Goal: Information Seeking & Learning: Get advice/opinions

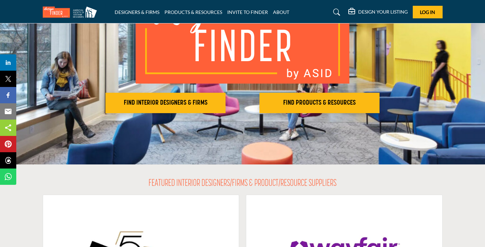
scroll to position [80, 0]
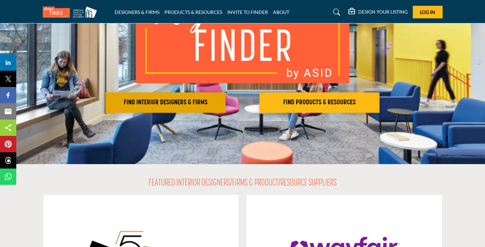
click at [201, 102] on h2 "FIND INTERIOR DESIGNERS & FIRMS" at bounding box center [166, 102] width 116 height 8
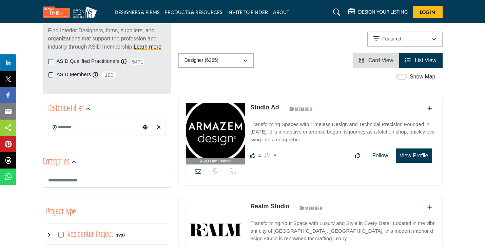
scroll to position [96, 0]
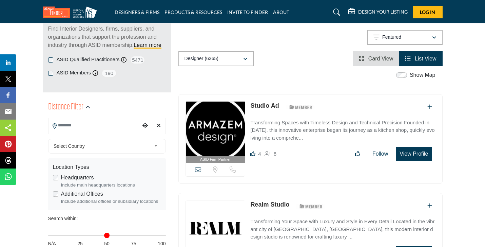
click at [121, 124] on input "Search Location" at bounding box center [95, 125] width 92 height 13
click at [222, 75] on div "Show Map" at bounding box center [307, 75] width 264 height 9
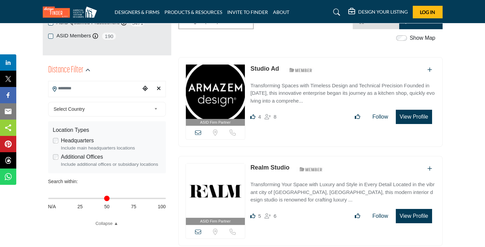
scroll to position [132, 0]
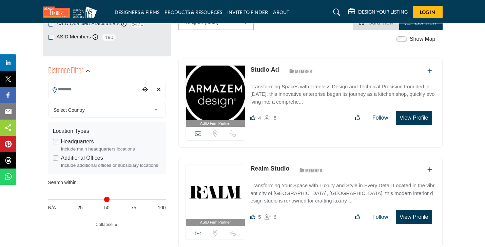
click at [154, 108] on b at bounding box center [157, 110] width 6 height 8
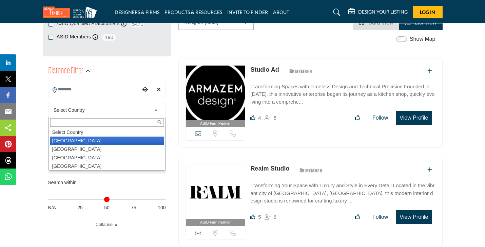
click at [126, 142] on li "[GEOGRAPHIC_DATA]" at bounding box center [107, 140] width 114 height 8
type input "***"
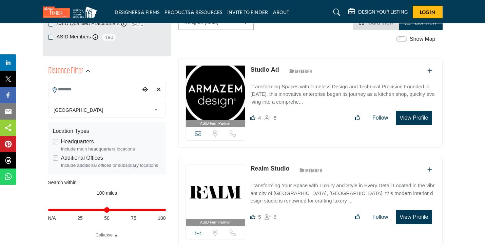
click at [97, 90] on input "Search Location" at bounding box center [95, 89] width 92 height 13
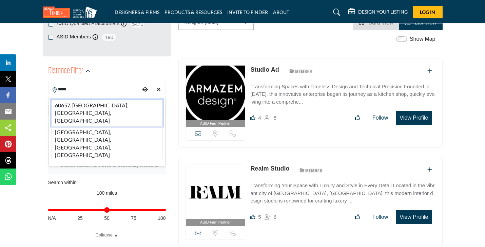
click at [95, 105] on li "60657, [GEOGRAPHIC_DATA], [GEOGRAPHIC_DATA], [GEOGRAPHIC_DATA]" at bounding box center [107, 112] width 112 height 27
type input "**********"
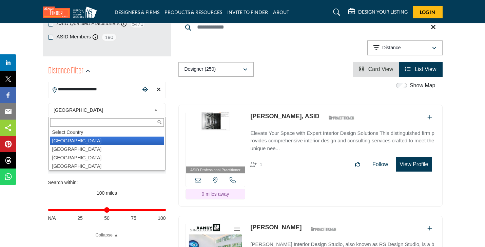
click at [99, 105] on div "[GEOGRAPHIC_DATA] Select Country [GEOGRAPHIC_DATA] [GEOGRAPHIC_DATA] [GEOGRAPHI…" at bounding box center [107, 110] width 118 height 15
click at [104, 139] on li "[GEOGRAPHIC_DATA]" at bounding box center [107, 140] width 114 height 8
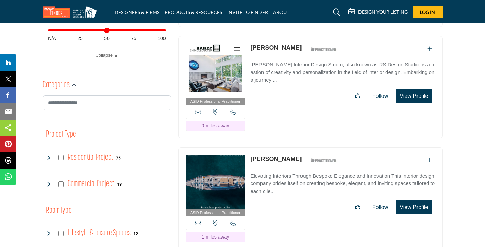
scroll to position [313, 0]
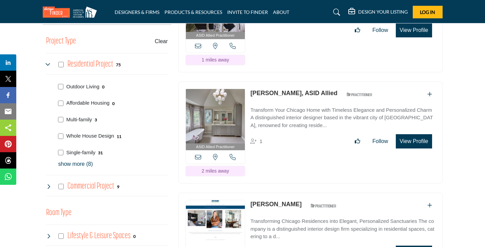
scroll to position [406, 0]
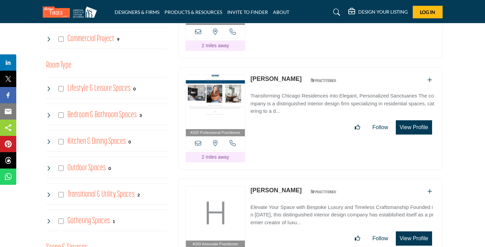
scroll to position [553, 0]
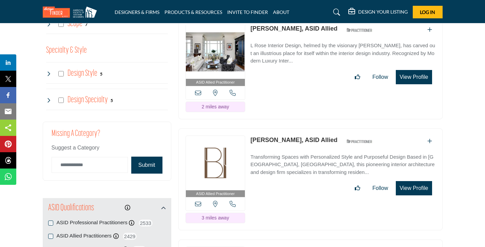
scroll to position [824, 0]
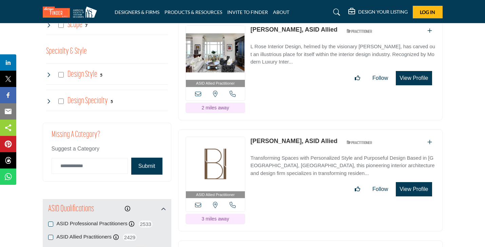
click at [86, 71] on h4 "Design Style" at bounding box center [83, 75] width 30 height 12
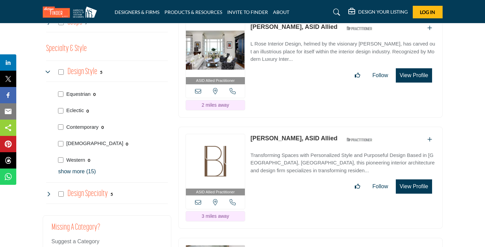
scroll to position [828, 0]
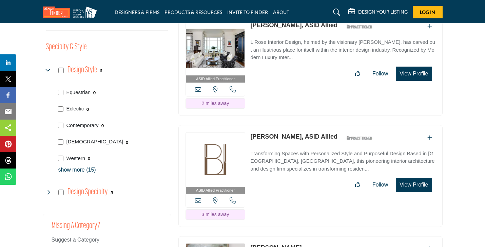
click at [84, 168] on p "show more (15)" at bounding box center [113, 170] width 110 height 8
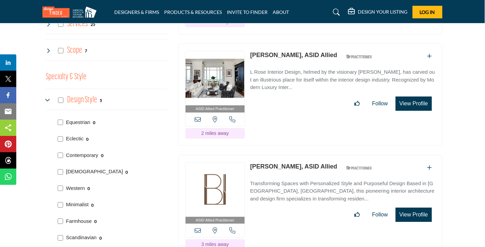
scroll to position [797, 0]
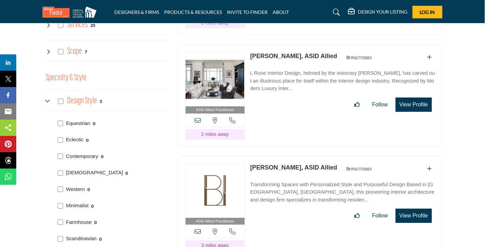
click at [100, 99] on b "5" at bounding box center [101, 101] width 2 height 5
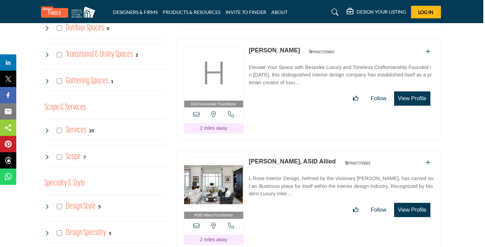
scroll to position [694, 2]
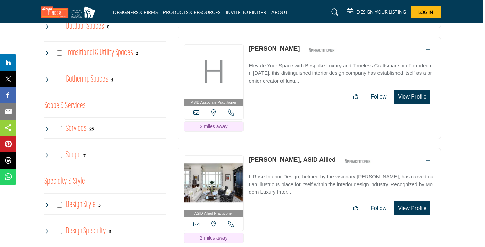
click at [79, 126] on h4 "Services" at bounding box center [76, 129] width 21 height 12
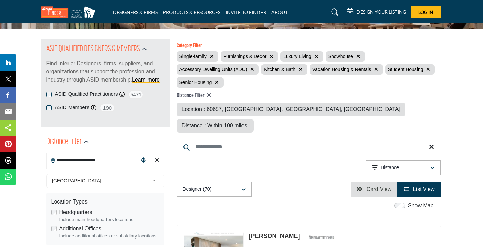
scroll to position [61, 2]
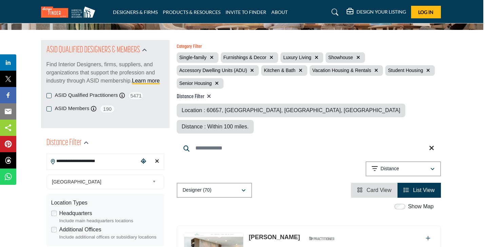
click at [420, 165] on div "Distance" at bounding box center [401, 169] width 58 height 8
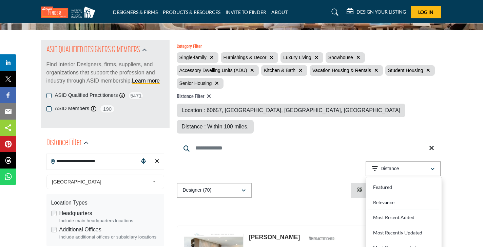
click at [415, 165] on div "Distance" at bounding box center [401, 169] width 58 height 8
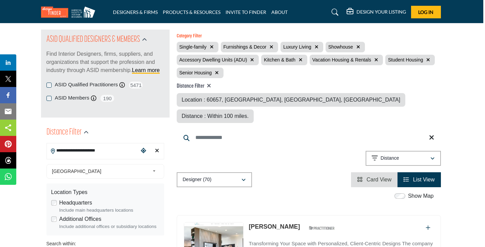
scroll to position [68, 2]
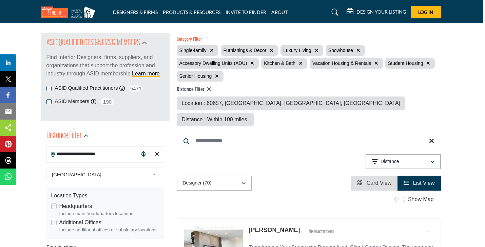
click at [317, 49] on icon "button" at bounding box center [317, 50] width 4 height 5
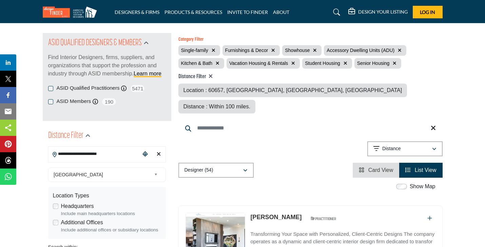
click at [400, 49] on icon "button" at bounding box center [400, 50] width 4 height 5
click at [244, 62] on icon "button" at bounding box center [245, 63] width 4 height 5
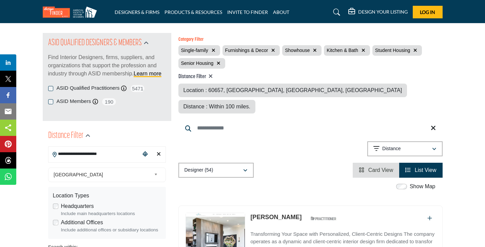
click at [316, 48] on icon "button" at bounding box center [315, 50] width 4 height 5
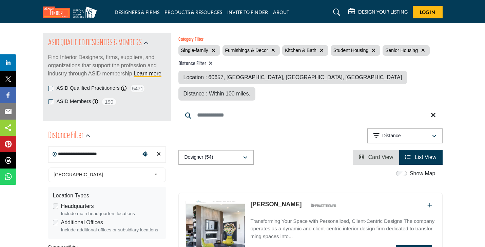
click at [425, 48] on icon "button" at bounding box center [424, 50] width 4 height 5
click at [376, 49] on button "button" at bounding box center [374, 51] width 8 height 8
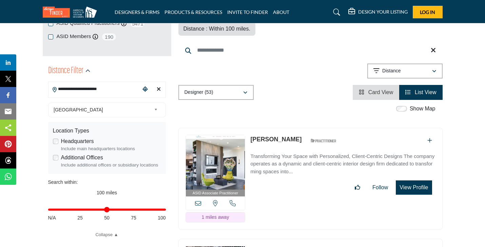
scroll to position [133, 0]
drag, startPoint x: 164, startPoint y: 208, endPoint x: 97, endPoint y: 209, distance: 67.2
type input "**"
click at [97, 209] on input "Distance in miles" at bounding box center [107, 208] width 118 height 1
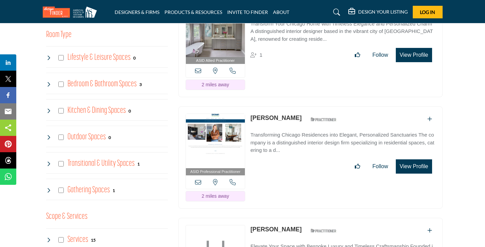
scroll to position [493, 0]
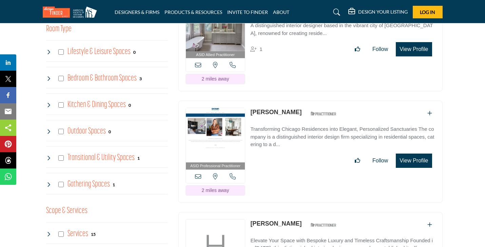
click at [271, 109] on link "[PERSON_NAME]" at bounding box center [276, 112] width 51 height 7
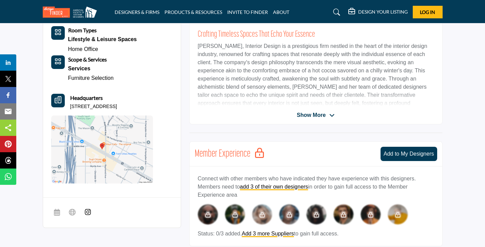
scroll to position [193, 0]
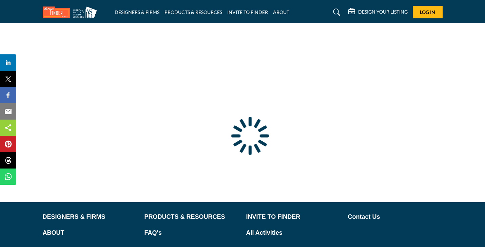
type input "**********"
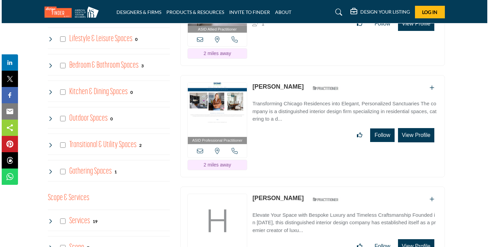
scroll to position [507, 0]
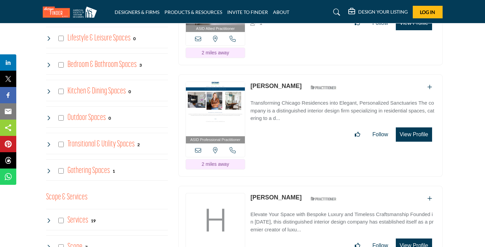
click at [418, 135] on button "View Profile" at bounding box center [414, 134] width 36 height 14
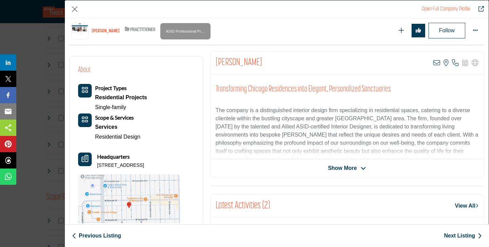
scroll to position [128, 0]
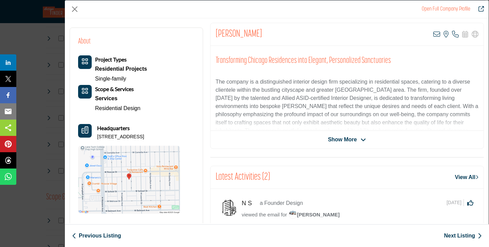
click at [352, 136] on span "Show More" at bounding box center [342, 139] width 29 height 8
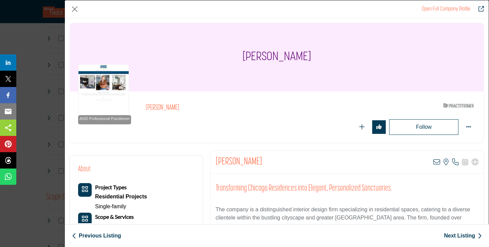
scroll to position [0, 0]
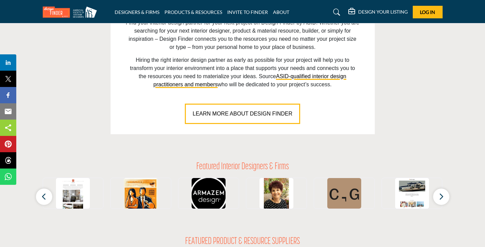
scroll to position [507, 0]
